Goal: Task Accomplishment & Management: Manage account settings

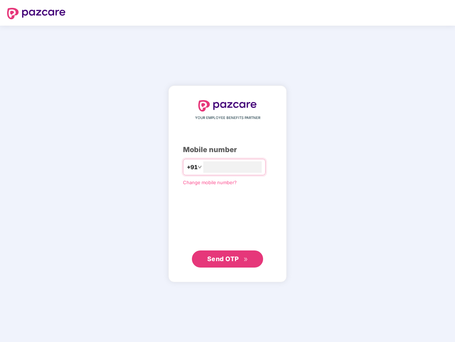
click at [228, 171] on input "number" at bounding box center [232, 166] width 58 height 11
click at [36, 14] on img at bounding box center [36, 13] width 58 height 11
click at [187, 167] on span "+91" at bounding box center [192, 167] width 11 height 9
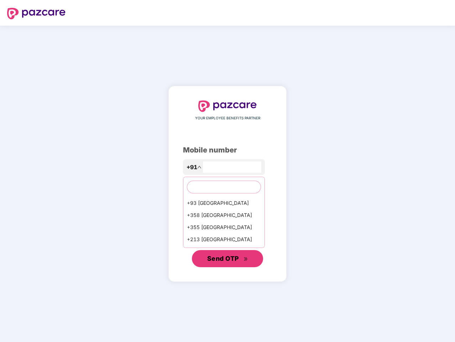
click at [228, 259] on span "Send OTP" at bounding box center [223, 258] width 32 height 7
